Goal: Task Accomplishment & Management: Use online tool/utility

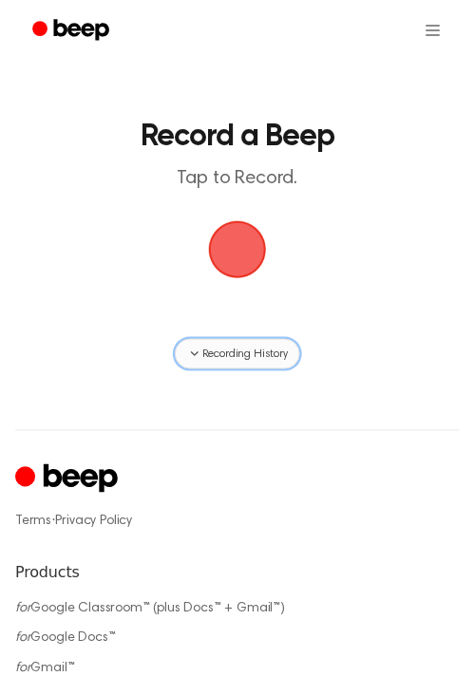
click at [242, 355] on span "Recording History" at bounding box center [245, 354] width 86 height 17
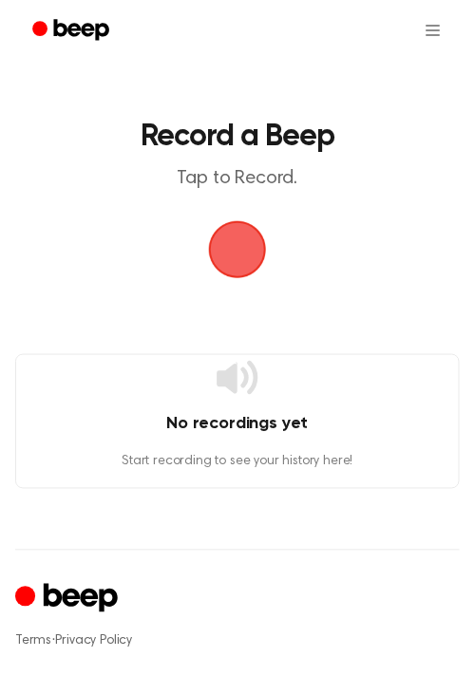
click at [242, 355] on icon at bounding box center [238, 378] width 46 height 46
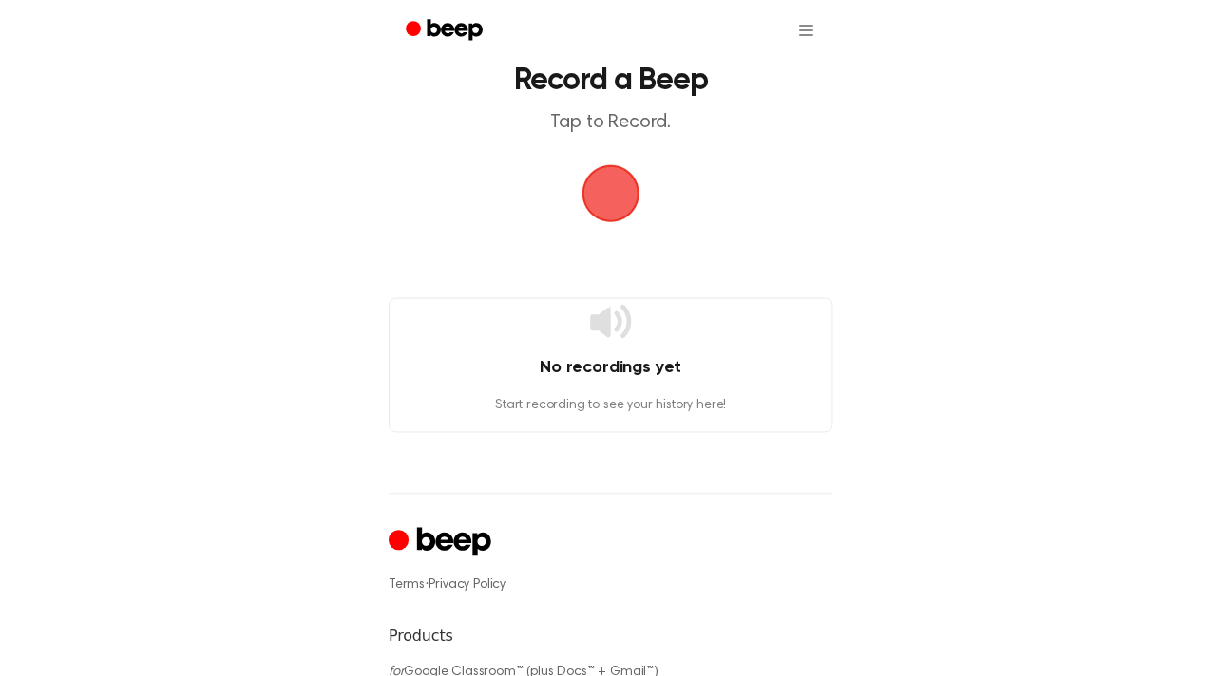
scroll to position [51, 0]
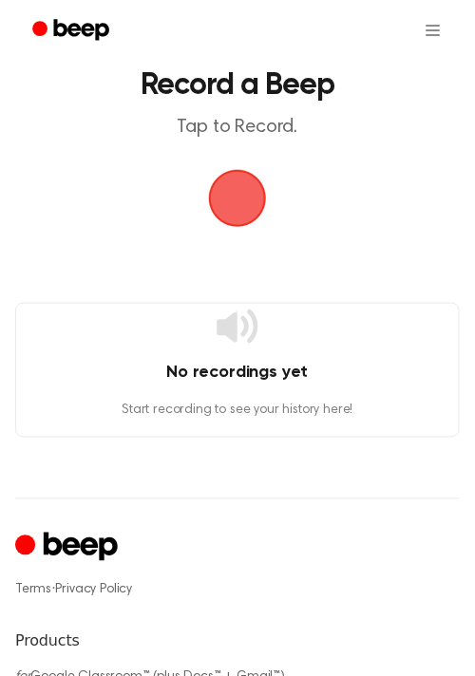
click at [254, 166] on span "button" at bounding box center [237, 198] width 68 height 68
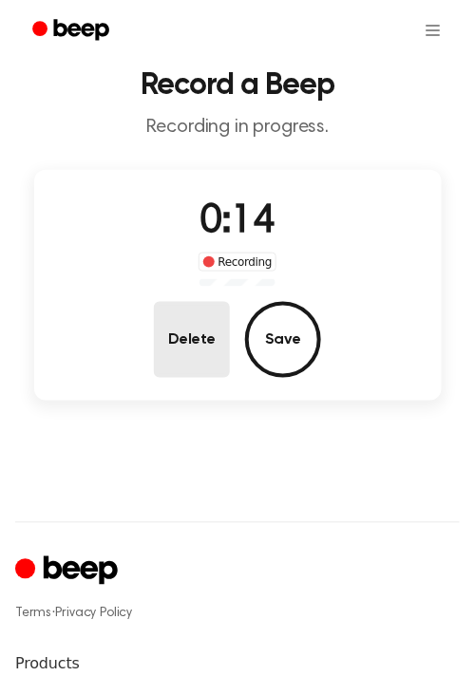
click at [182, 354] on button "Delete" at bounding box center [192, 340] width 76 height 76
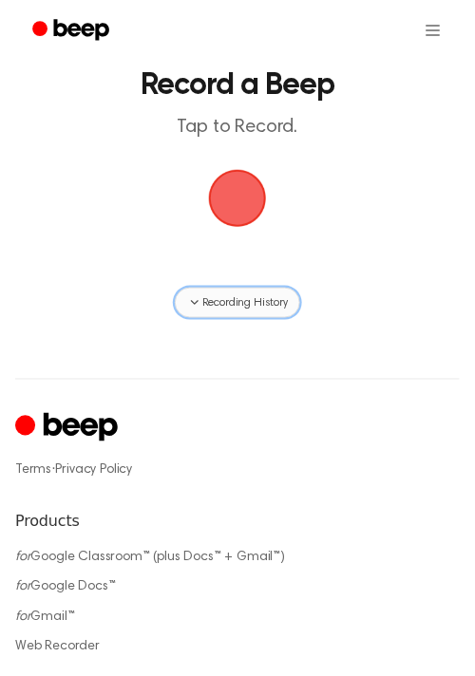
click at [228, 313] on button "Recording History" at bounding box center [237, 303] width 125 height 30
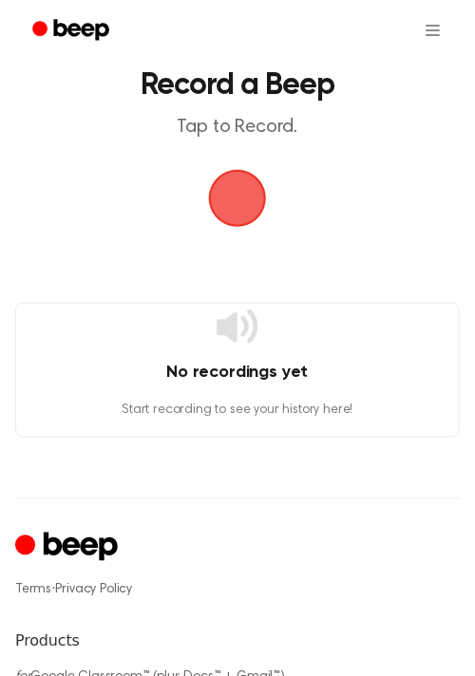
click at [272, 311] on div "No recordings yet Start recording to see your history here!" at bounding box center [237, 370] width 445 height 135
click at [314, 414] on p "Start recording to see your history here!" at bounding box center [237, 412] width 443 height 20
click at [318, 422] on div "No recordings yet Start recording to see your history here!" at bounding box center [237, 370] width 445 height 135
click at [243, 181] on span "button" at bounding box center [238, 199] width 58 height 58
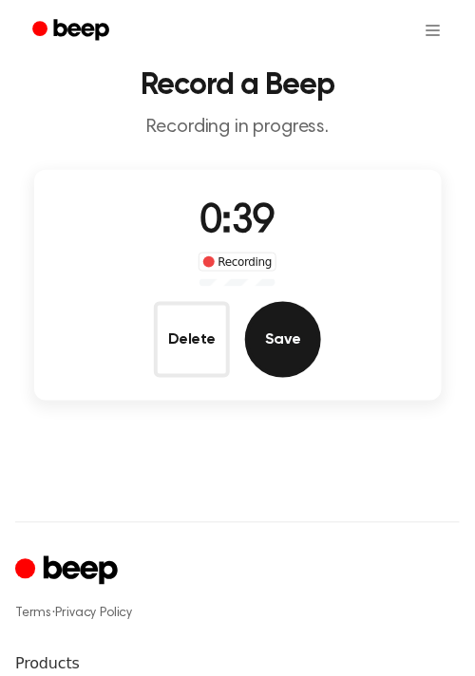
click at [295, 339] on button "Save" at bounding box center [283, 340] width 76 height 76
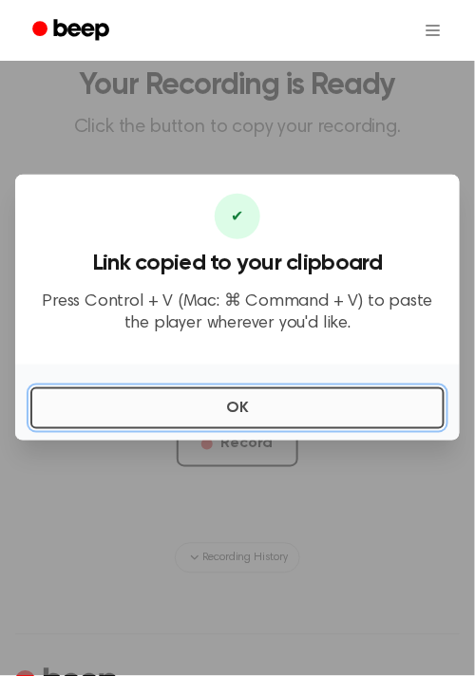
click at [362, 397] on button "OK" at bounding box center [237, 409] width 414 height 42
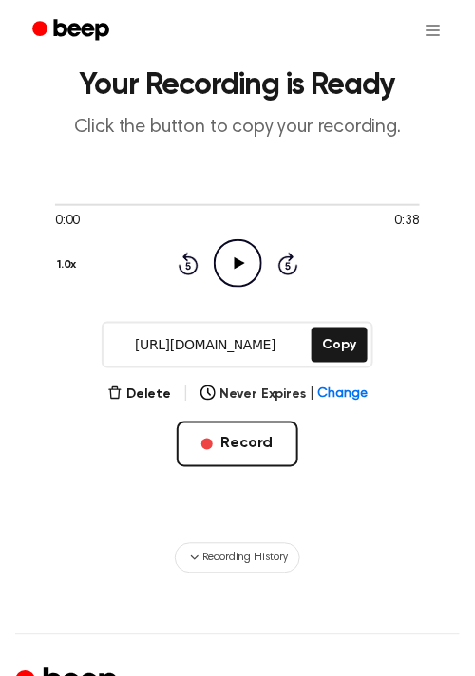
click at [240, 261] on icon at bounding box center [239, 263] width 10 height 12
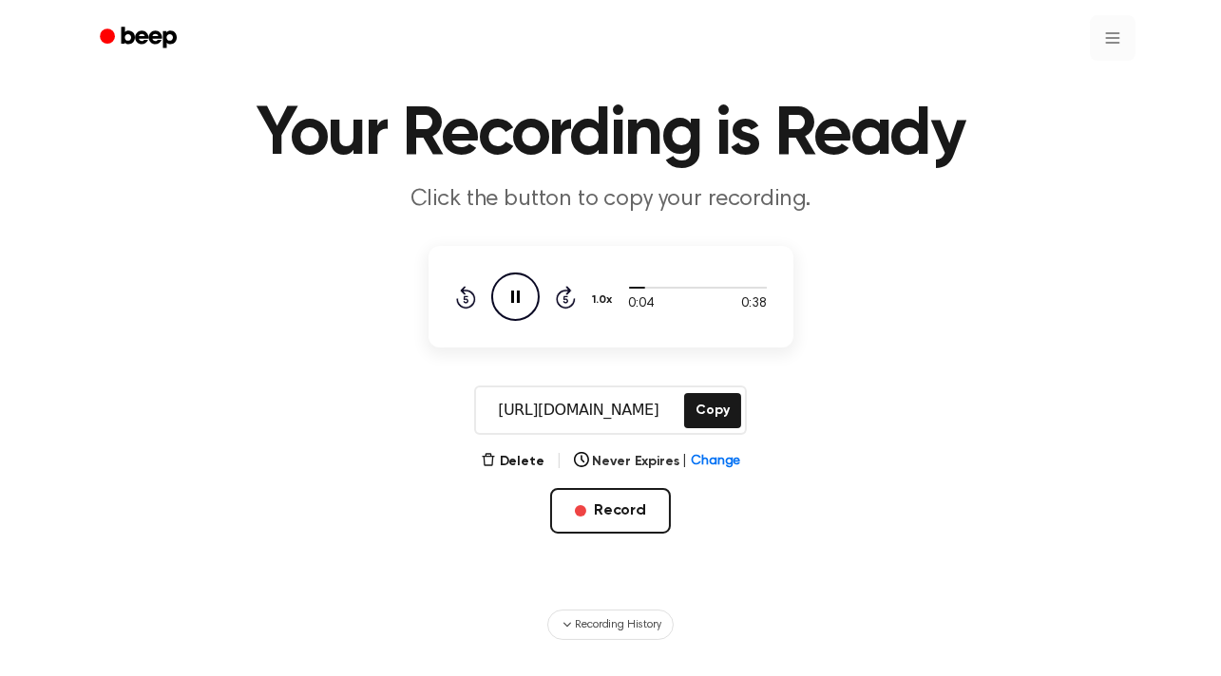
click at [1110, 35] on html "Your Recording is Ready Click the button to copy your recording. 0:04 0:38 1.0x…" at bounding box center [610, 521] width 1221 height 1144
click at [1112, 37] on html "Your Recording is Ready Click the button to copy your recording. 0:05 0:38 1.0x…" at bounding box center [610, 521] width 1221 height 1144
click at [1036, 200] on header "Your Recording is Ready Click the button to copy your recording." at bounding box center [610, 158] width 1175 height 115
click at [714, 413] on button "Copy" at bounding box center [712, 410] width 56 height 35
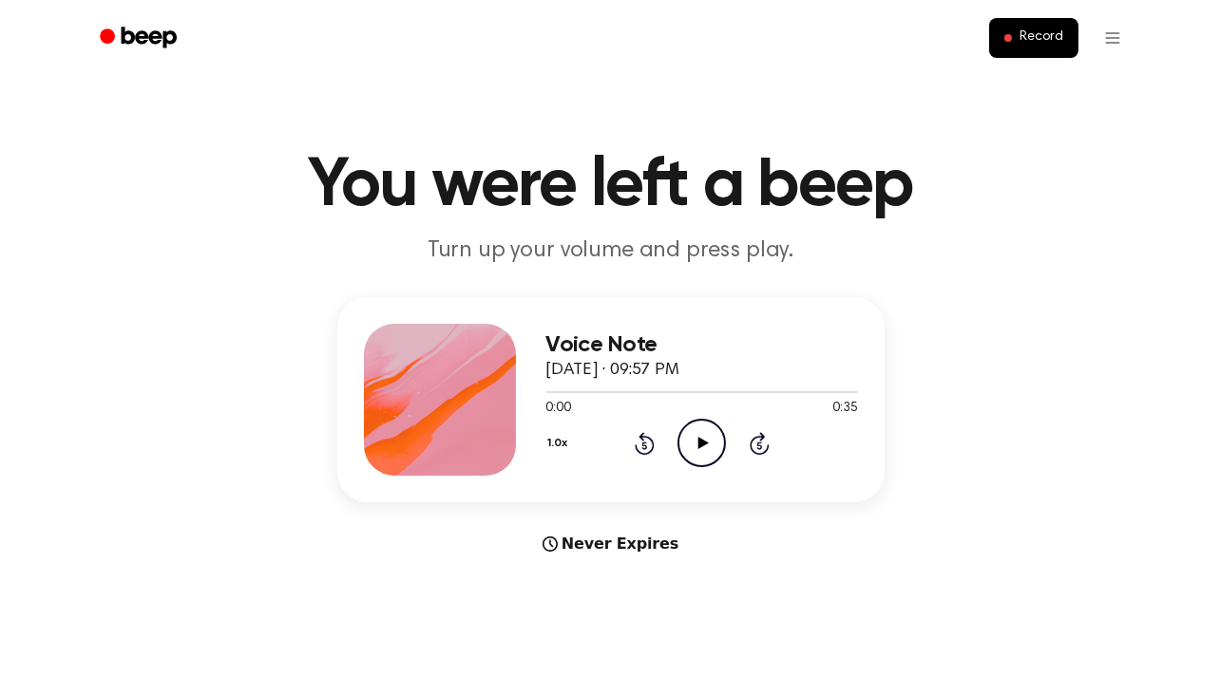
click at [705, 455] on icon "Play Audio" at bounding box center [701, 443] width 48 height 48
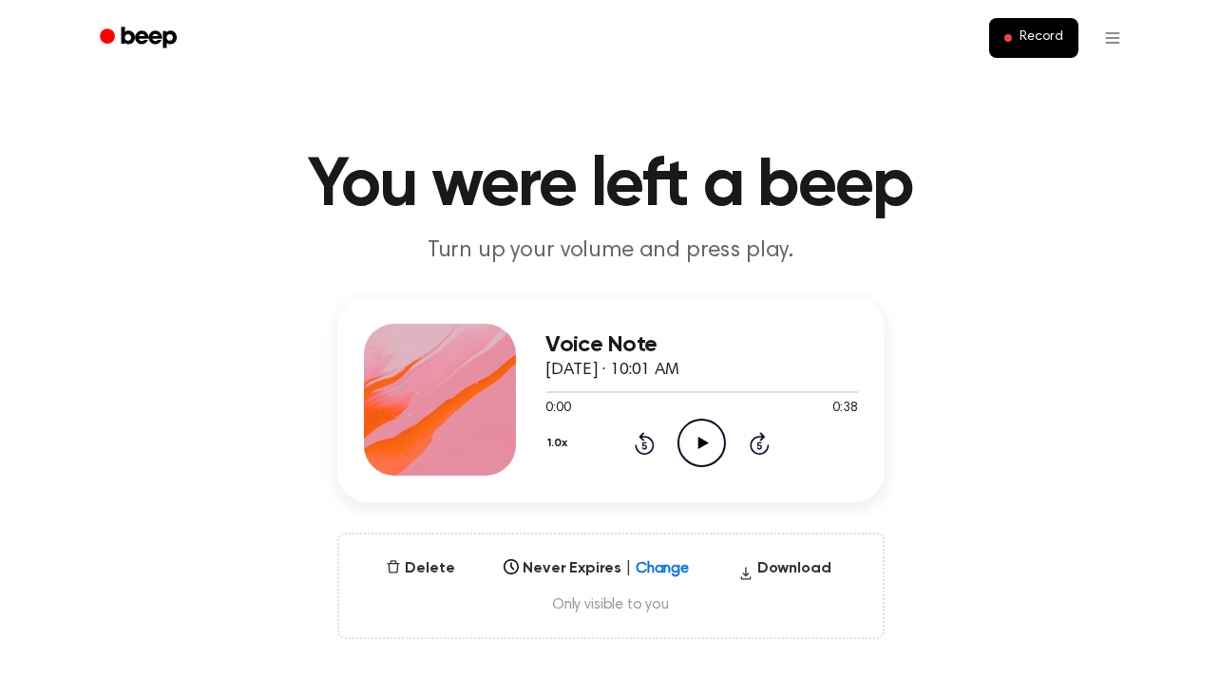
click at [447, 387] on div at bounding box center [440, 400] width 152 height 152
click at [459, 456] on div at bounding box center [440, 400] width 152 height 152
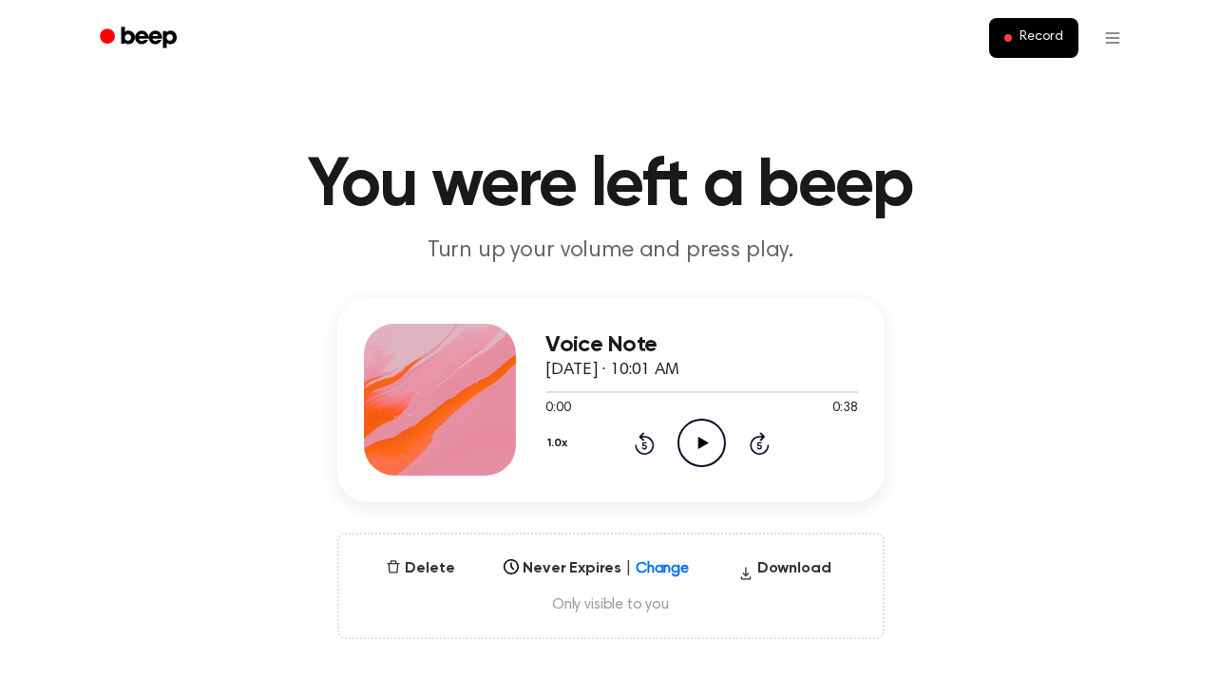
click at [459, 456] on div at bounding box center [440, 400] width 152 height 152
click at [1059, 77] on link "Recording History" at bounding box center [1074, 84] width 118 height 31
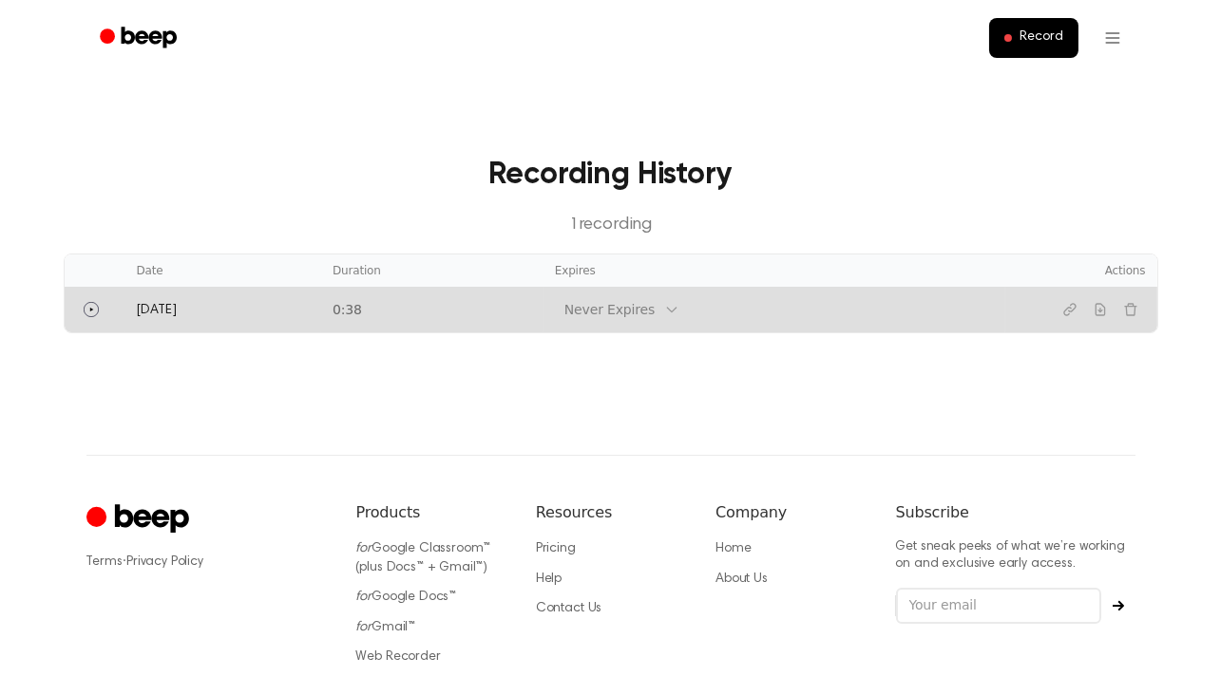
click at [389, 312] on td "0:38" at bounding box center [432, 310] width 222 height 46
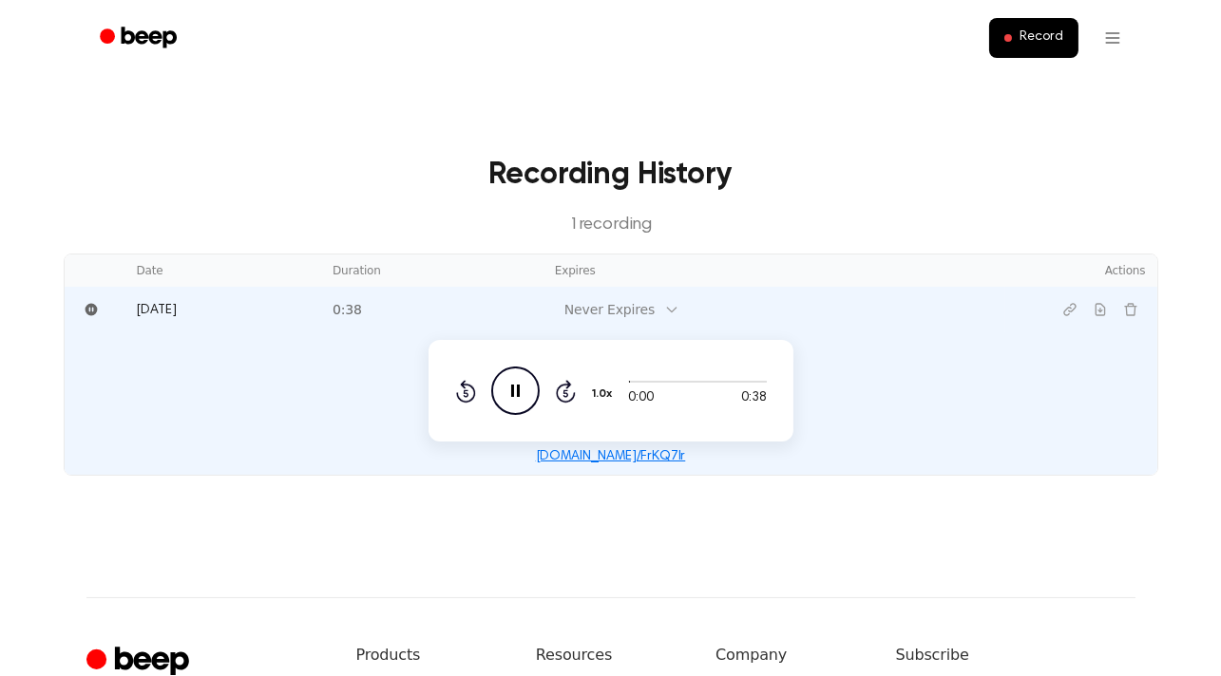
click at [505, 388] on icon "Pause Audio" at bounding box center [515, 391] width 48 height 48
click at [183, 41] on link "Beep" at bounding box center [139, 38] width 107 height 37
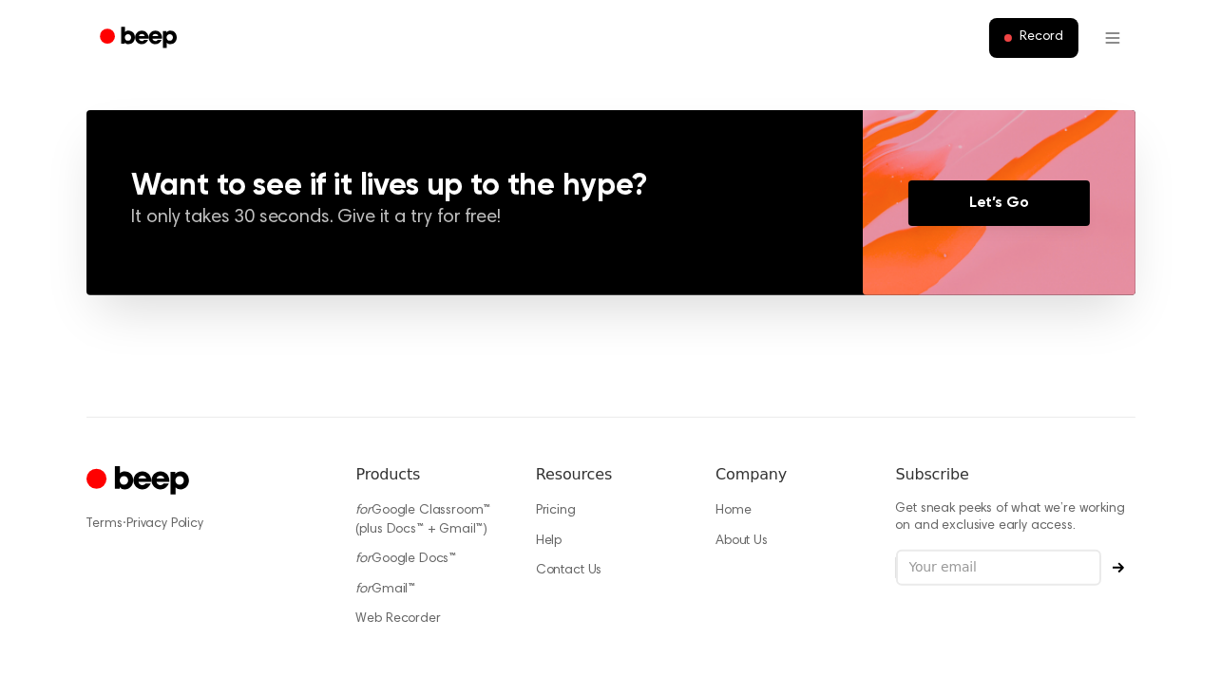
scroll to position [1361, 0]
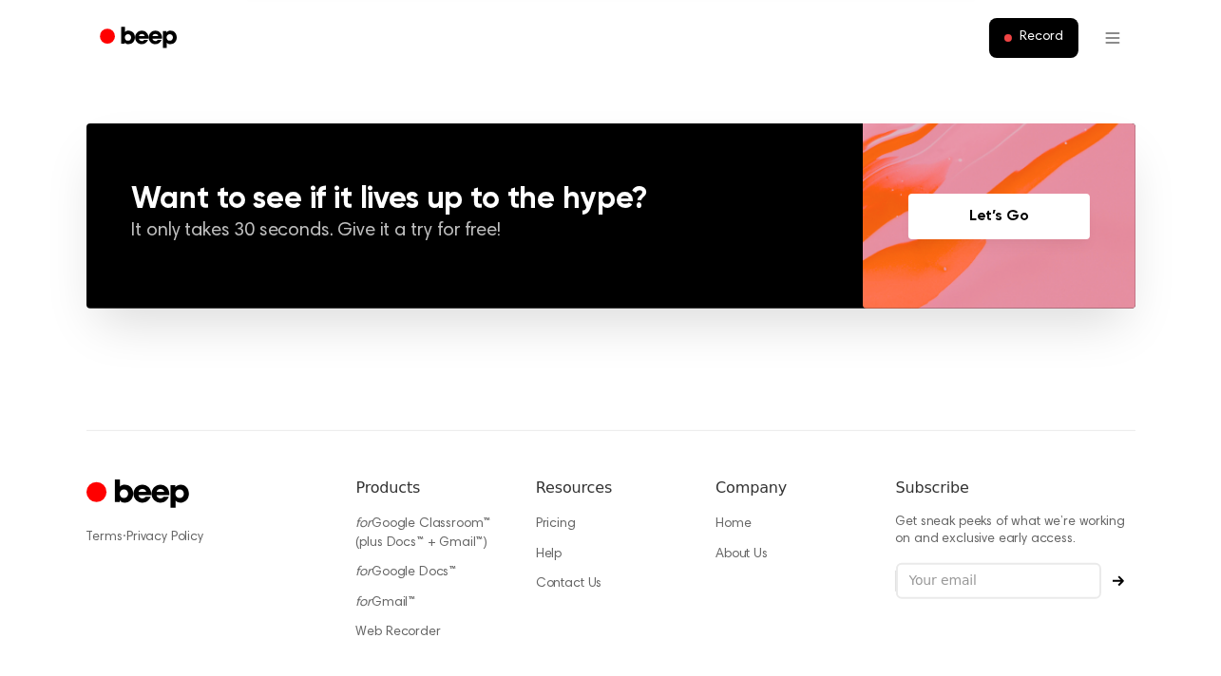
click at [1010, 198] on link "Let’s Go" at bounding box center [998, 217] width 181 height 46
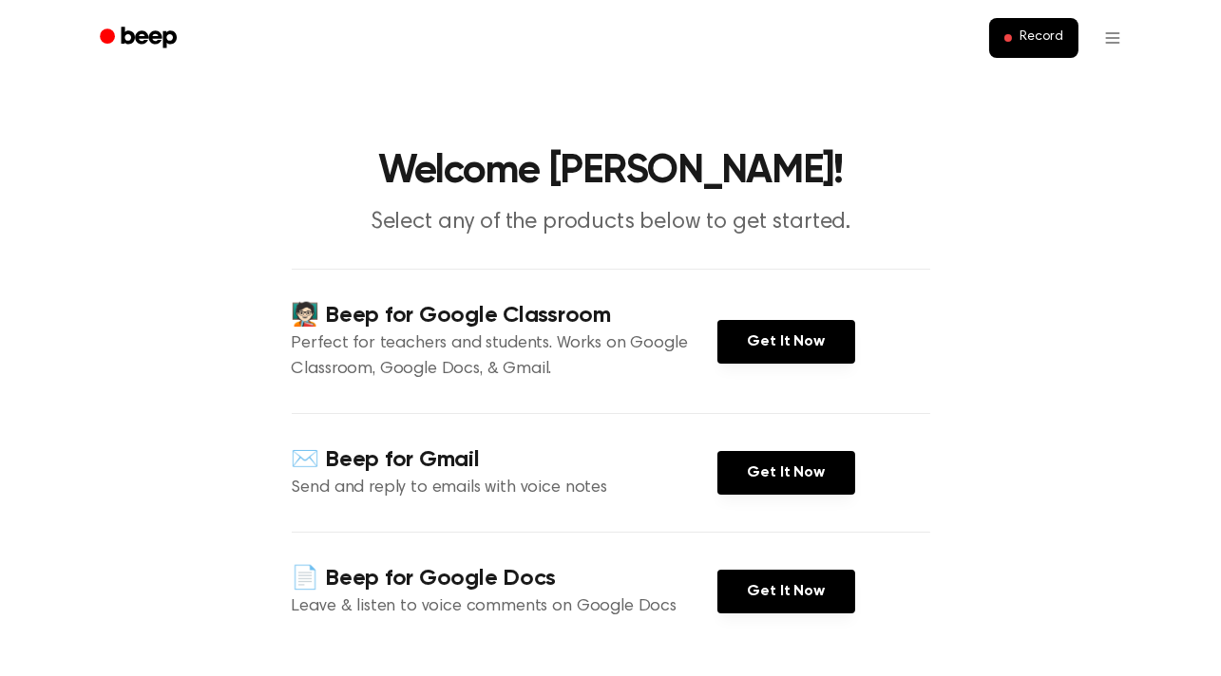
click at [160, 26] on icon "Beep" at bounding box center [140, 38] width 81 height 28
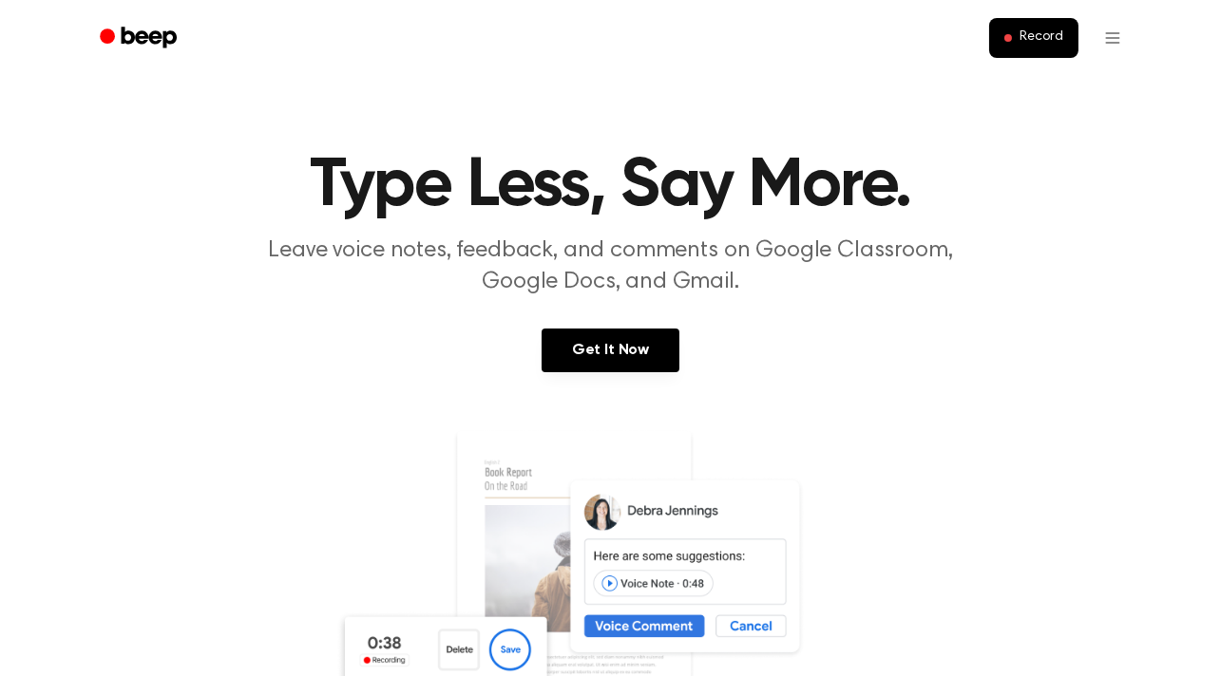
click at [154, 40] on icon "Beep" at bounding box center [140, 38] width 81 height 28
click at [153, 42] on icon "Beep" at bounding box center [148, 37] width 55 height 21
